Goal: Task Accomplishment & Management: Use online tool/utility

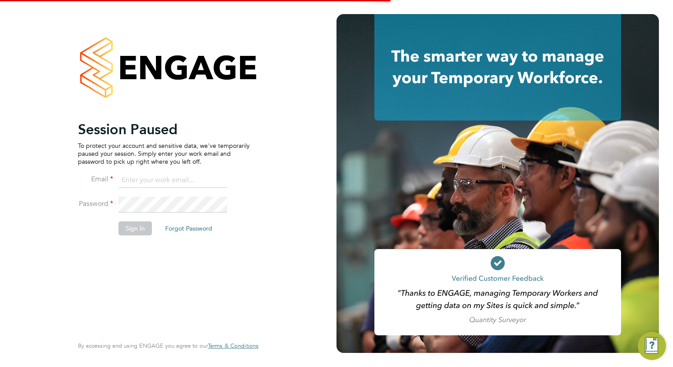
type input "[EMAIL_ADDRESS][DOMAIN_NAME]"
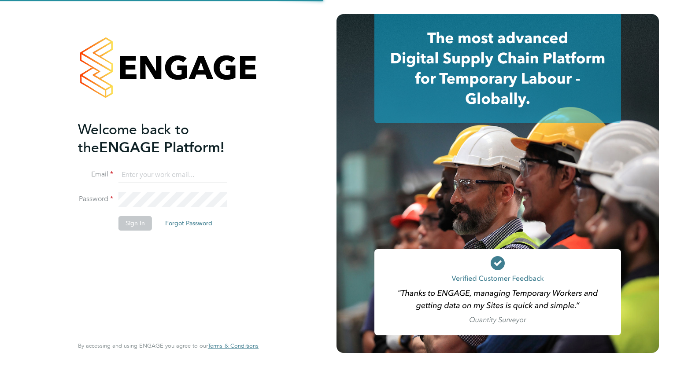
type input "wates@alliance-msp.co.uk"
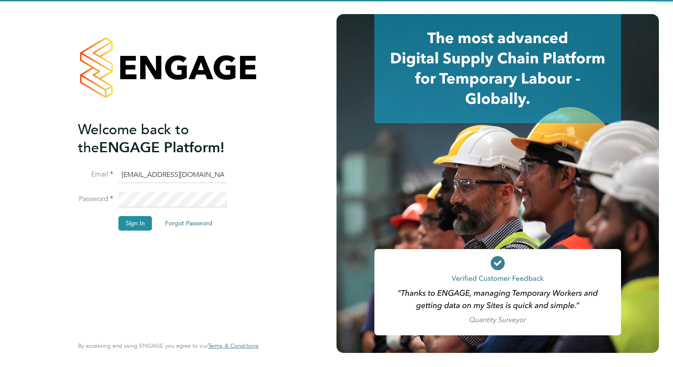
click at [132, 230] on li "Sign In Forgot Password" at bounding box center [164, 227] width 172 height 23
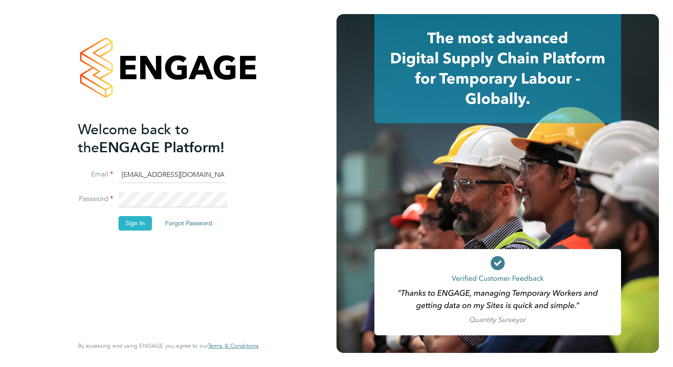
click at [133, 226] on button "Sign In" at bounding box center [134, 223] width 33 height 14
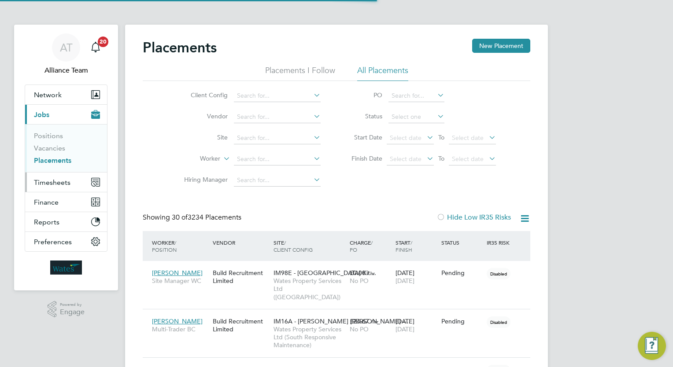
click at [66, 182] on span "Timesheets" at bounding box center [52, 182] width 37 height 8
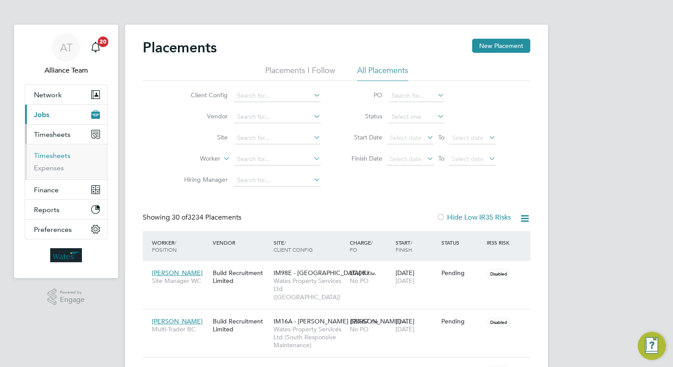
click at [62, 158] on link "Timesheets" at bounding box center [52, 156] width 37 height 8
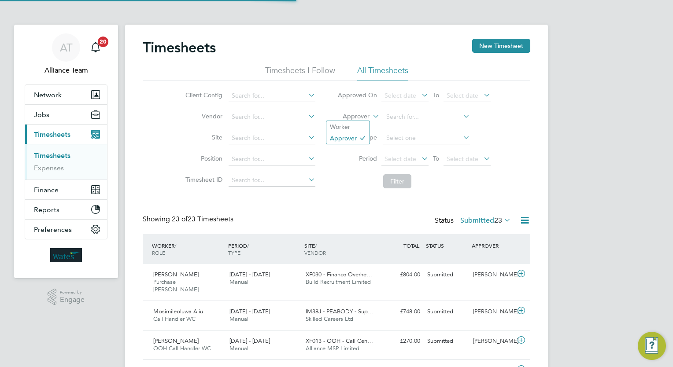
click at [361, 115] on label "Approver" at bounding box center [350, 116] width 40 height 9
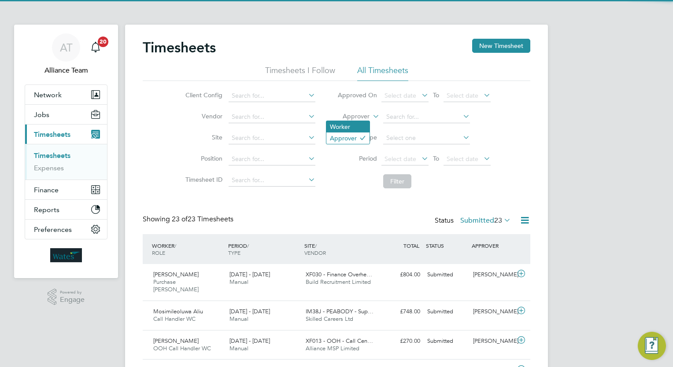
click at [355, 126] on li "Worker" at bounding box center [347, 126] width 43 height 11
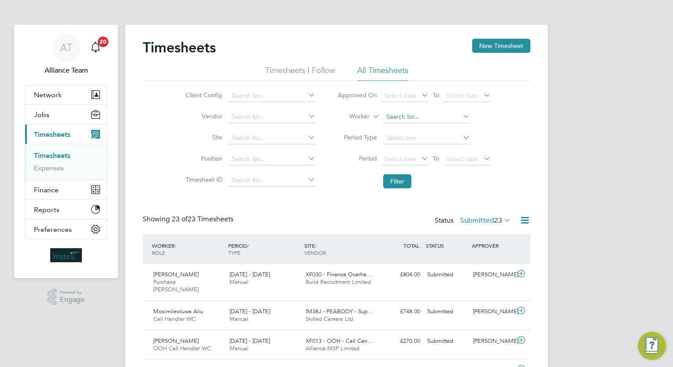
click at [396, 111] on input at bounding box center [426, 117] width 87 height 12
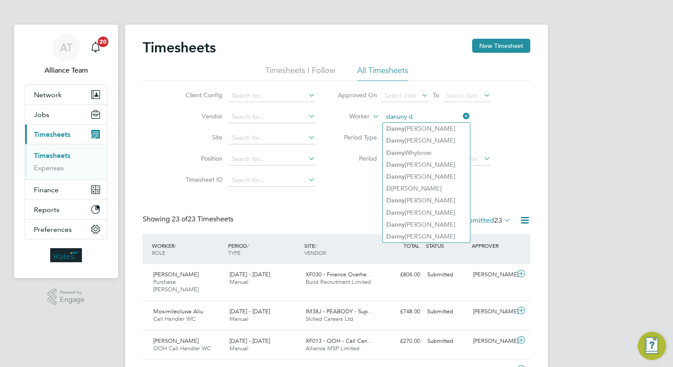
type input "danuny d"
drag, startPoint x: 396, startPoint y: 111, endPoint x: 385, endPoint y: 105, distance: 13.4
click at [385, 105] on li "Approved On Select date To Select date" at bounding box center [413, 95] width 175 height 21
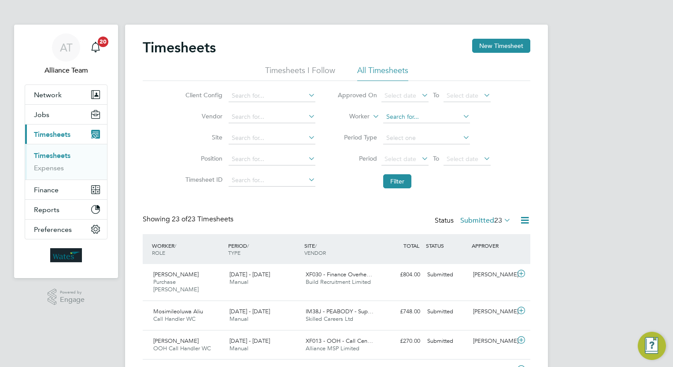
click at [412, 116] on input at bounding box center [426, 117] width 87 height 12
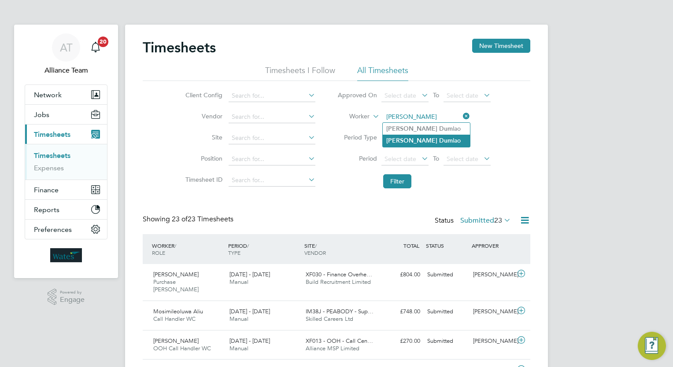
click at [433, 135] on li "Danny Dum lao" at bounding box center [426, 141] width 87 height 12
type input "Danny Dumlao"
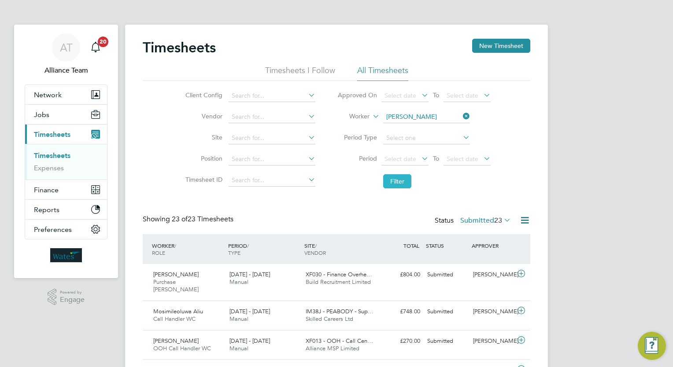
drag, startPoint x: 393, startPoint y: 187, endPoint x: 395, endPoint y: 181, distance: 5.7
click at [394, 185] on button "Filter" at bounding box center [397, 181] width 28 height 14
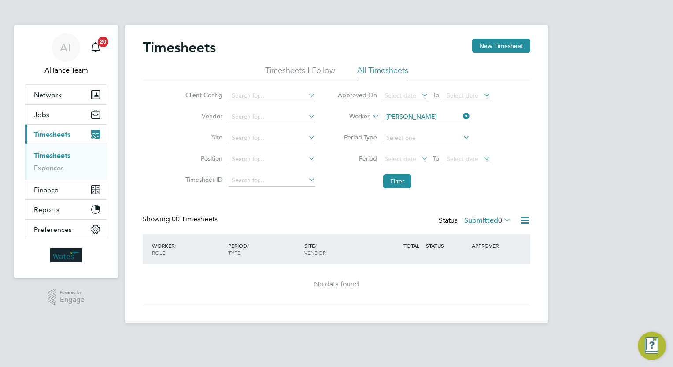
click at [492, 220] on label "Submitted 0" at bounding box center [487, 220] width 47 height 9
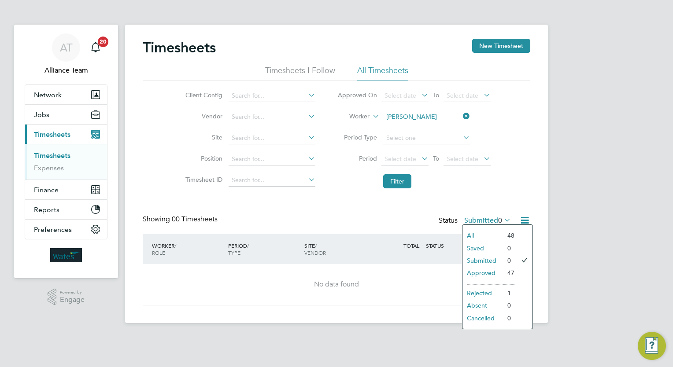
click at [491, 233] on li "All" at bounding box center [482, 235] width 41 height 12
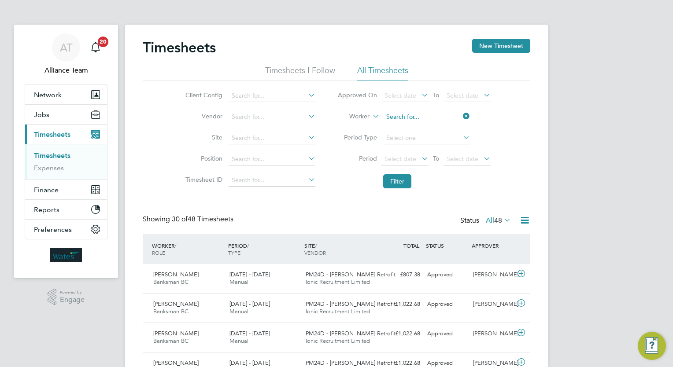
click at [427, 120] on input at bounding box center [426, 117] width 87 height 12
click at [428, 129] on li "Danny Dum lao" at bounding box center [426, 129] width 87 height 12
type input "Danny Dumlao"
click at [391, 176] on button "Filter" at bounding box center [397, 181] width 28 height 14
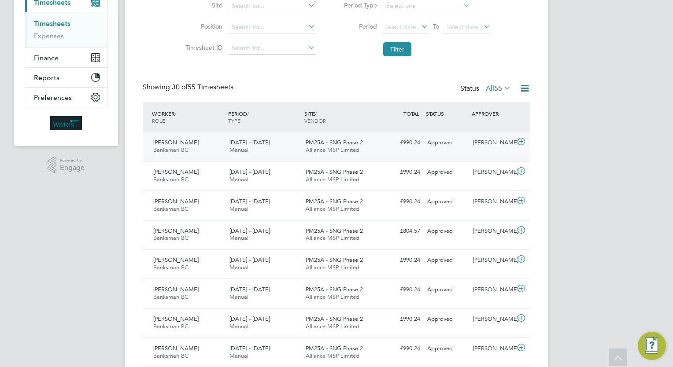
click at [311, 145] on span "PM25A - SNG Phase 2" at bounding box center [334, 142] width 57 height 7
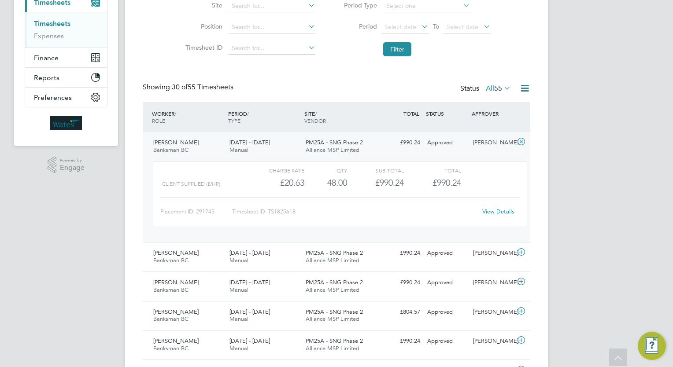
click at [504, 212] on link "View Details" at bounding box center [498, 211] width 32 height 7
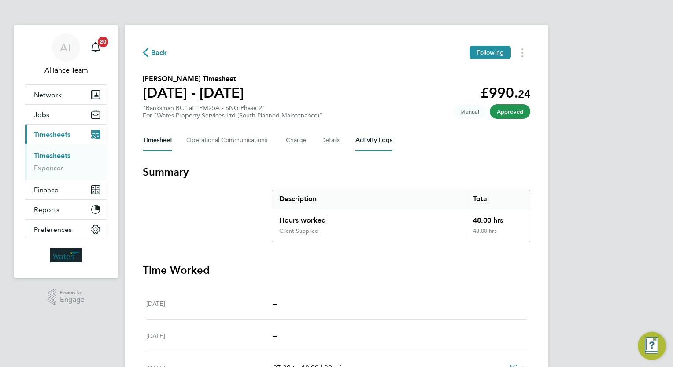
click at [387, 146] on Logs-tab "Activity Logs" at bounding box center [373, 140] width 37 height 21
